Goal: Transaction & Acquisition: Subscribe to service/newsletter

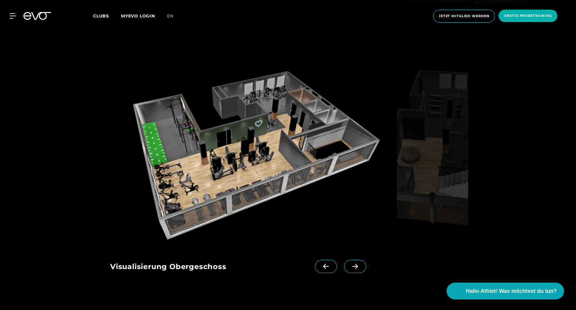
scroll to position [901, 0]
click at [350, 264] on icon at bounding box center [355, 266] width 11 height 5
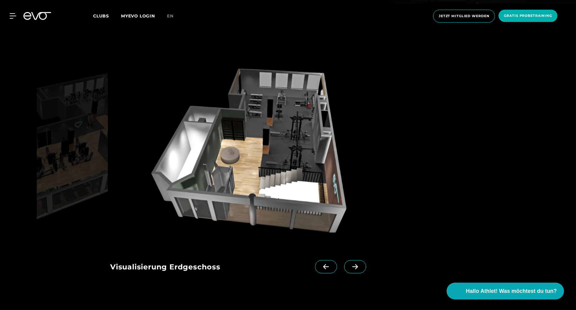
click at [352, 264] on icon at bounding box center [355, 266] width 6 height 5
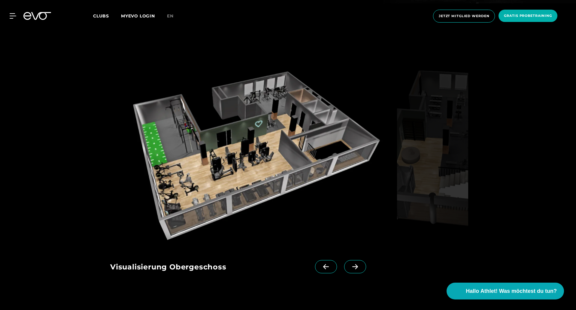
click at [321, 264] on icon at bounding box center [326, 266] width 11 height 5
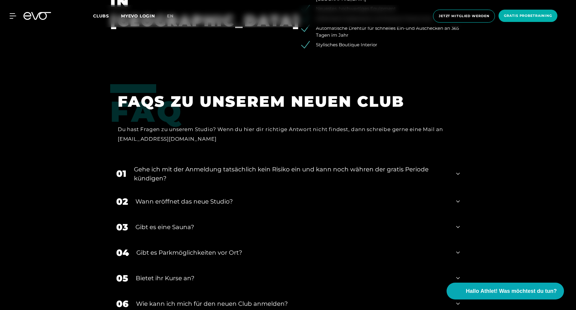
scroll to position [1262, 0]
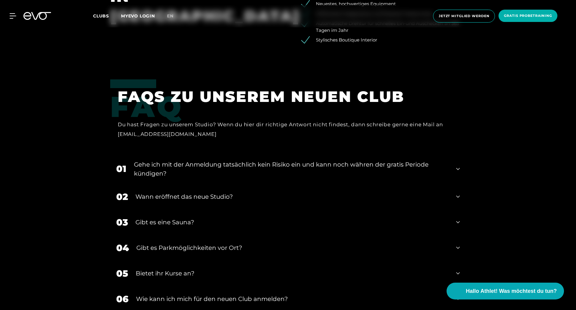
click at [460, 196] on icon at bounding box center [458, 197] width 4 height 2
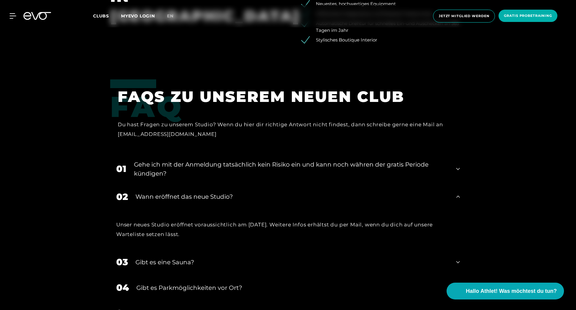
click at [460, 193] on icon at bounding box center [458, 196] width 4 height 7
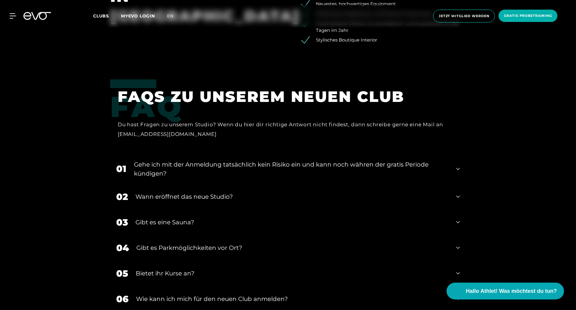
click at [456, 218] on icon at bounding box center [458, 221] width 4 height 7
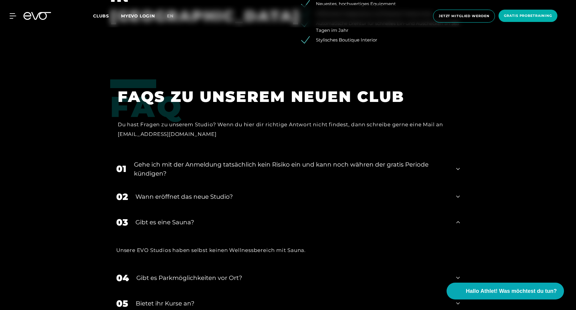
click at [456, 218] on icon at bounding box center [458, 221] width 4 height 7
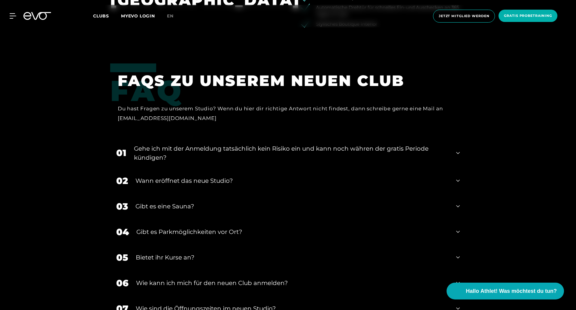
scroll to position [1292, 0]
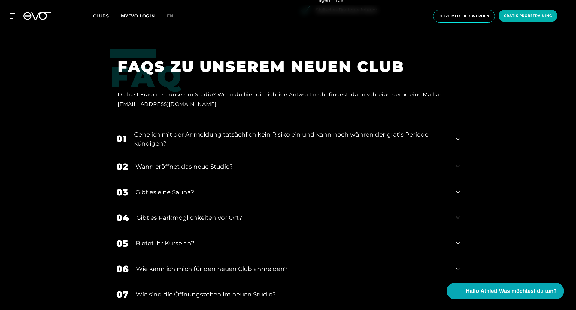
click at [455, 230] on div "05 Bietet ihr [DEMOGRAPHIC_DATA]?" at bounding box center [288, 243] width 356 height 26
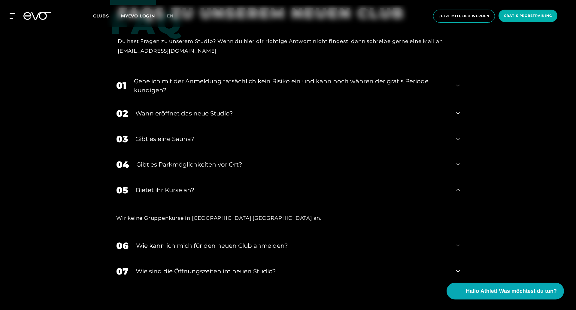
scroll to position [1352, 0]
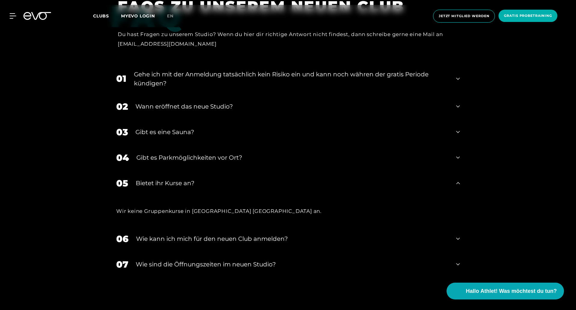
click at [460, 226] on div "06 Wie kann ich mich für den neuen Club anmelden?" at bounding box center [288, 239] width 356 height 26
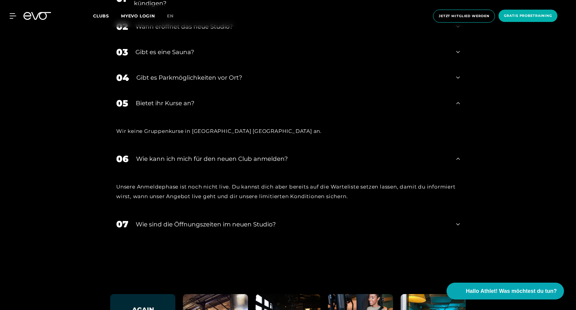
scroll to position [1442, 0]
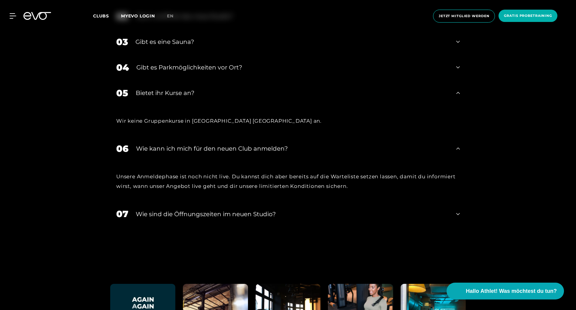
click at [463, 201] on div "07 ​Wie sind die Öffnungszeiten im neuen Studio?" at bounding box center [288, 214] width 356 height 26
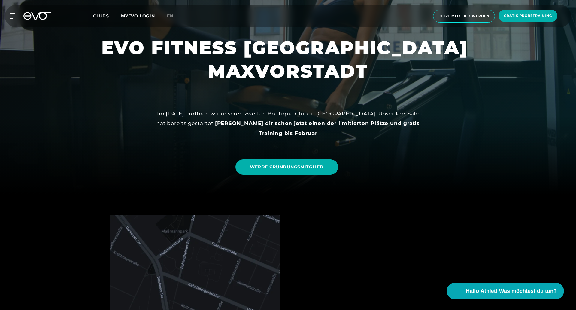
scroll to position [0, 0]
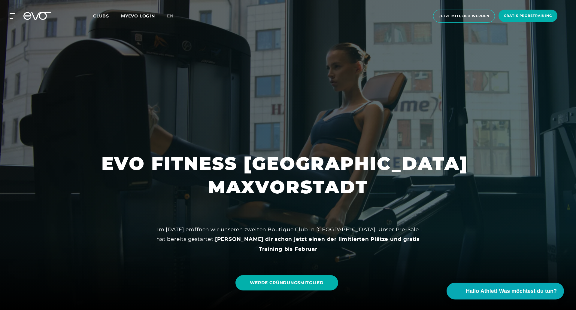
click at [103, 14] on span "Clubs" at bounding box center [101, 15] width 16 height 5
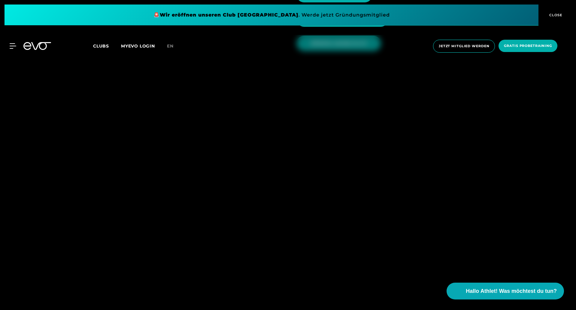
scroll to position [811, 0]
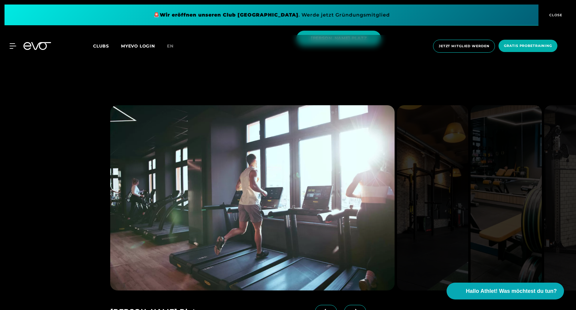
click at [345, 305] on span at bounding box center [355, 311] width 22 height 13
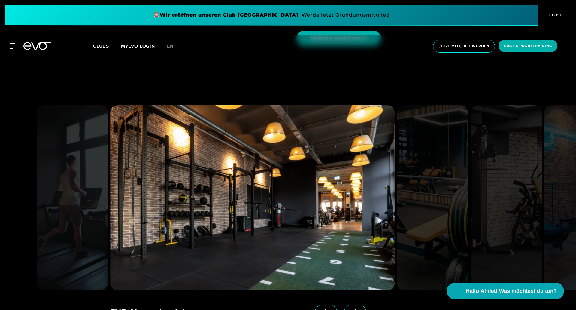
click at [345, 305] on span at bounding box center [355, 311] width 22 height 13
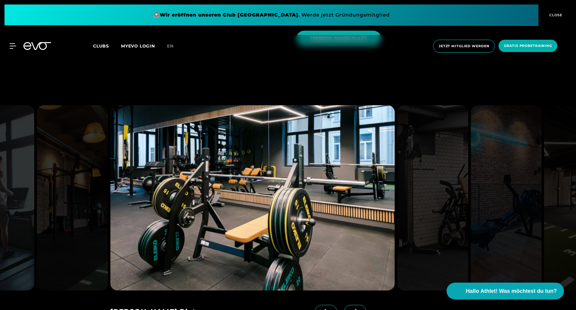
click at [345, 305] on span at bounding box center [355, 311] width 22 height 13
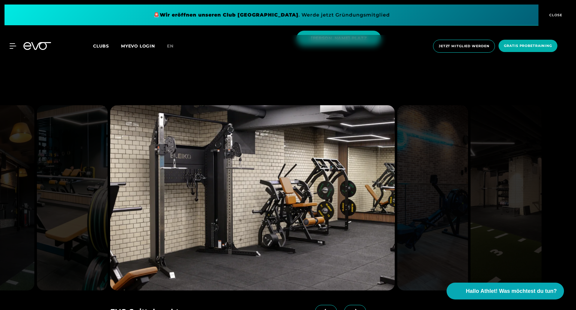
click at [345, 305] on span at bounding box center [355, 311] width 22 height 13
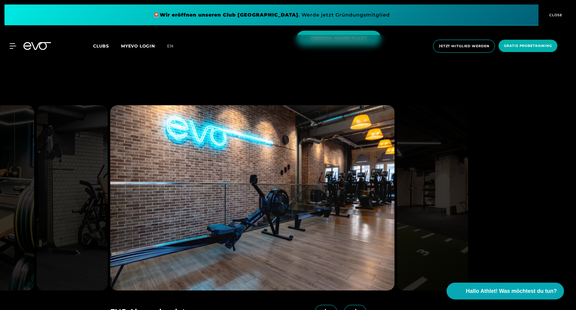
click at [345, 305] on span at bounding box center [355, 311] width 22 height 13
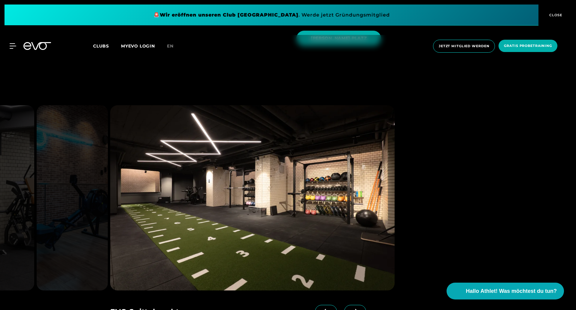
click at [345, 305] on span at bounding box center [355, 311] width 22 height 13
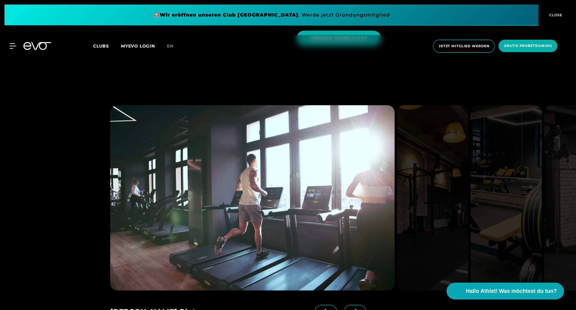
click at [102, 45] on span "Clubs" at bounding box center [101, 45] width 16 height 5
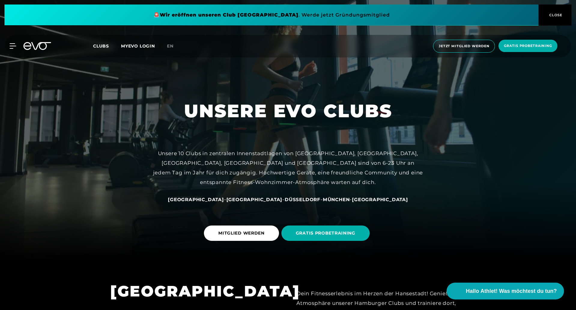
scroll to position [60, 0]
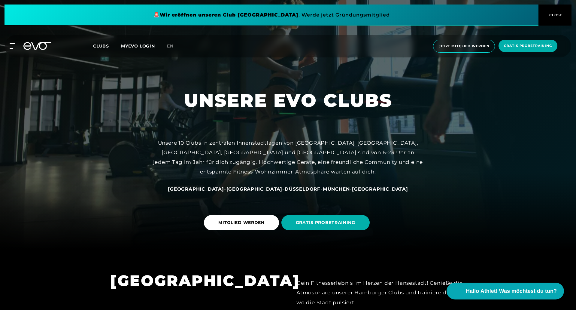
click at [323, 188] on span "München" at bounding box center [336, 189] width 27 height 6
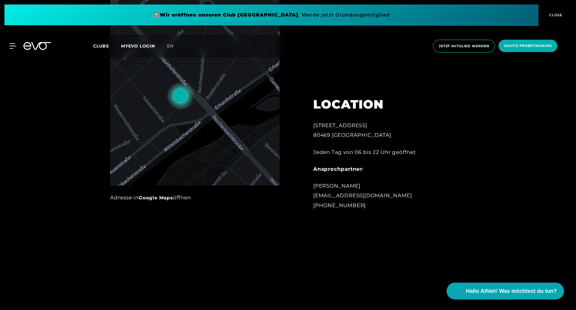
scroll to position [300, 0]
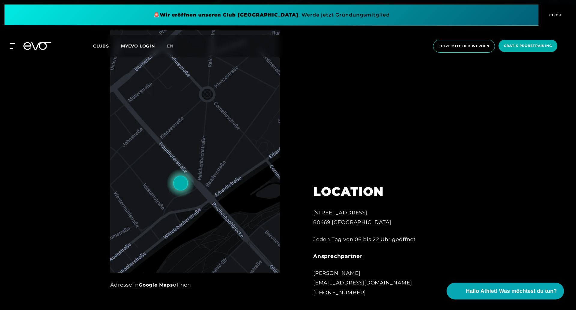
click at [16, 45] on div "MyEVO Login Über EVO Mitgliedschaften Probetraining TAGESPASS EVO Studios [GEOG…" at bounding box center [9, 45] width 21 height 5
click at [15, 46] on icon at bounding box center [14, 46] width 8 height 5
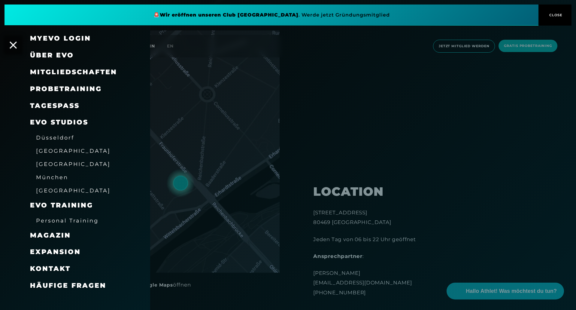
click at [76, 72] on span "Mitgliedschaften" at bounding box center [73, 72] width 87 height 8
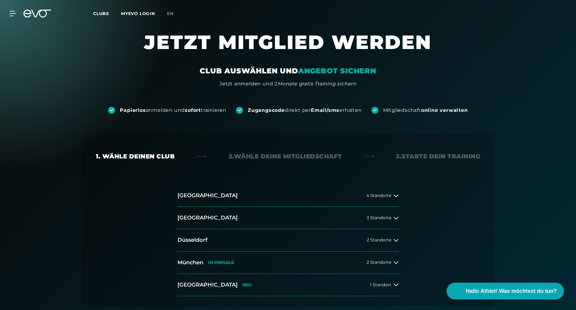
scroll to position [60, 0]
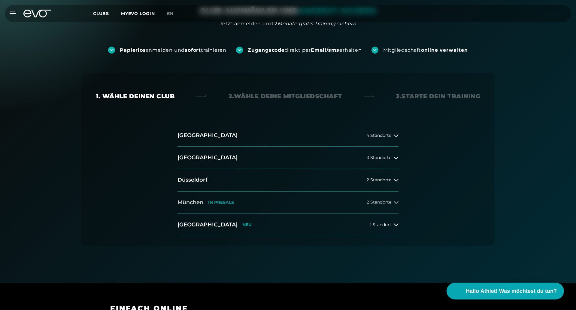
click at [388, 200] on span "2 Standorte" at bounding box center [379, 202] width 25 height 5
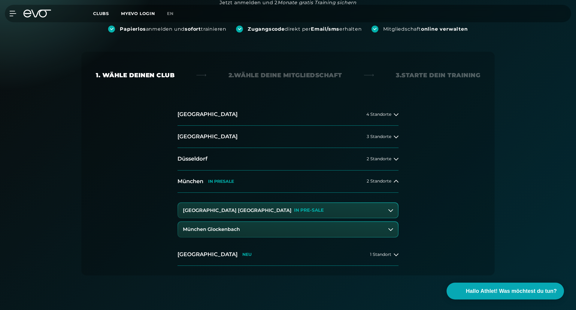
scroll to position [90, 0]
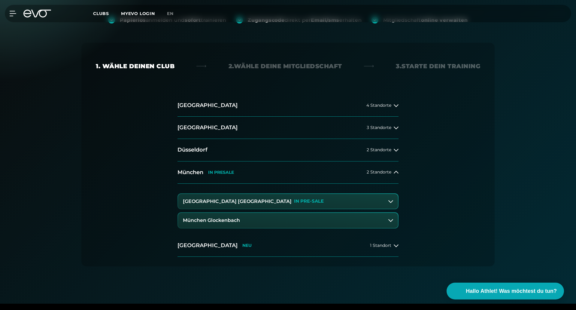
click at [393, 220] on button "München Glockenbach" at bounding box center [288, 220] width 220 height 15
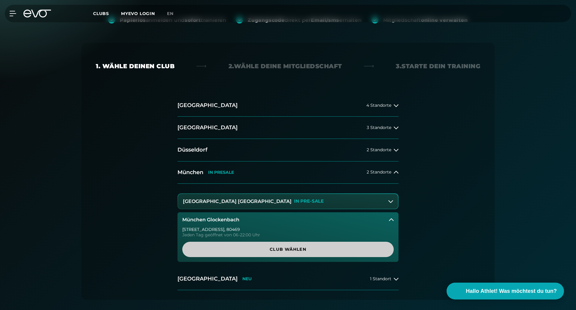
click at [291, 251] on span "Club wählen" at bounding box center [288, 249] width 183 height 6
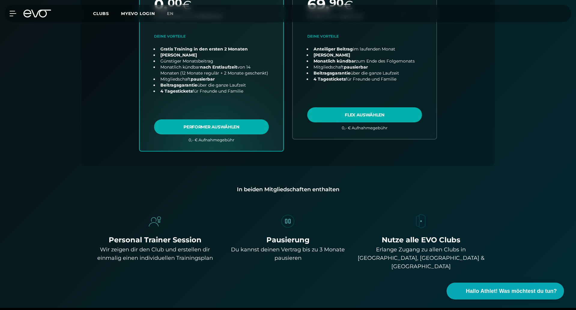
scroll to position [313, 0]
